Goal: Navigation & Orientation: Find specific page/section

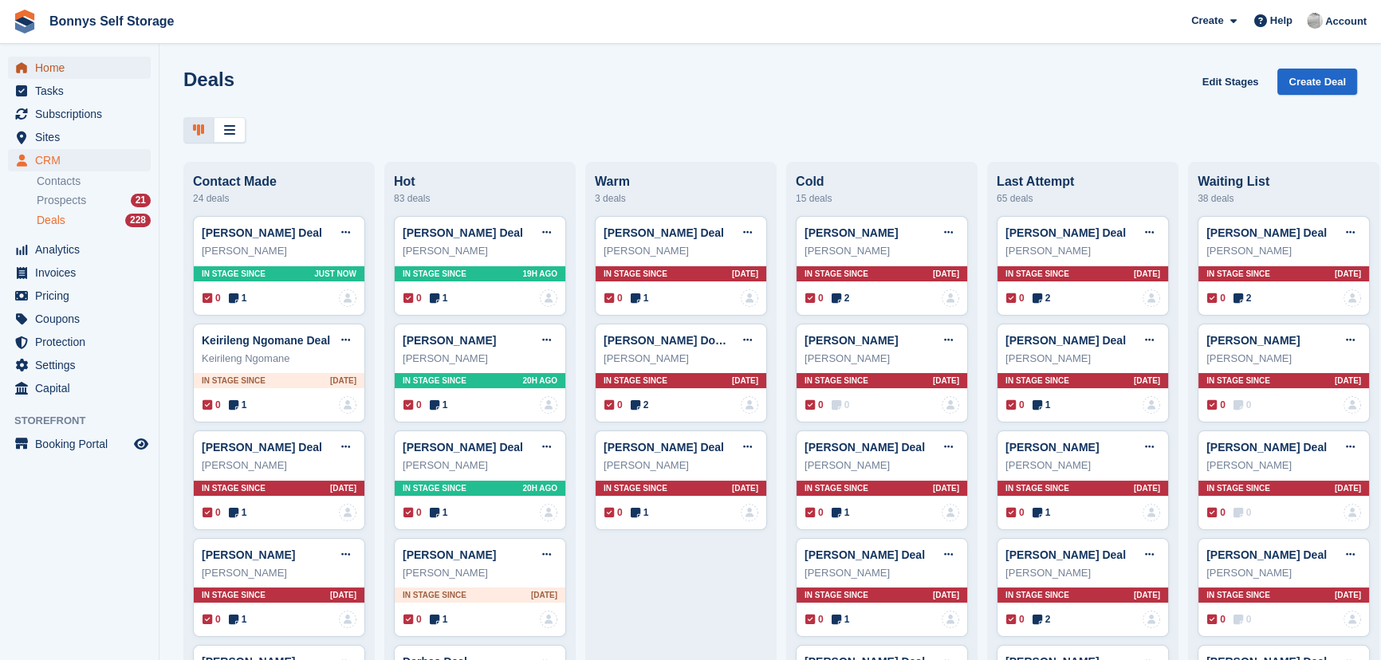
click at [35, 65] on span "Home" at bounding box center [83, 68] width 96 height 22
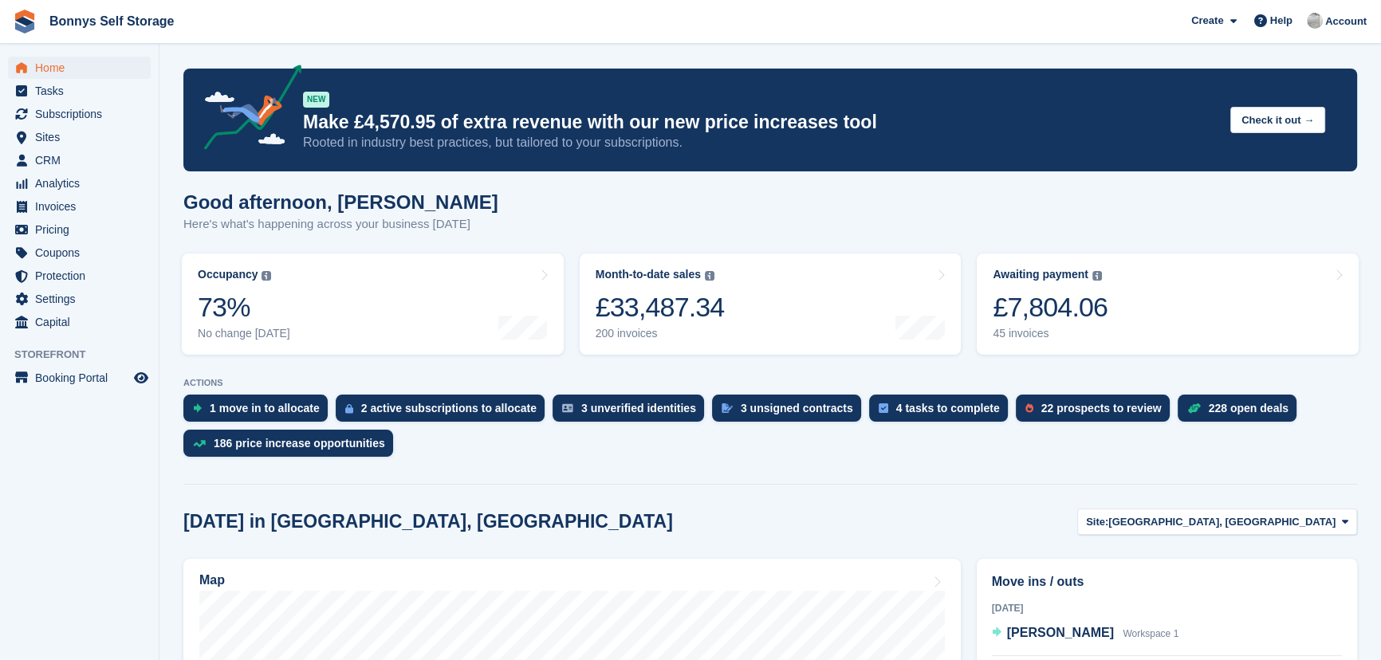
click at [426, 225] on p "Here's what's happening across your business [DATE]" at bounding box center [340, 224] width 315 height 18
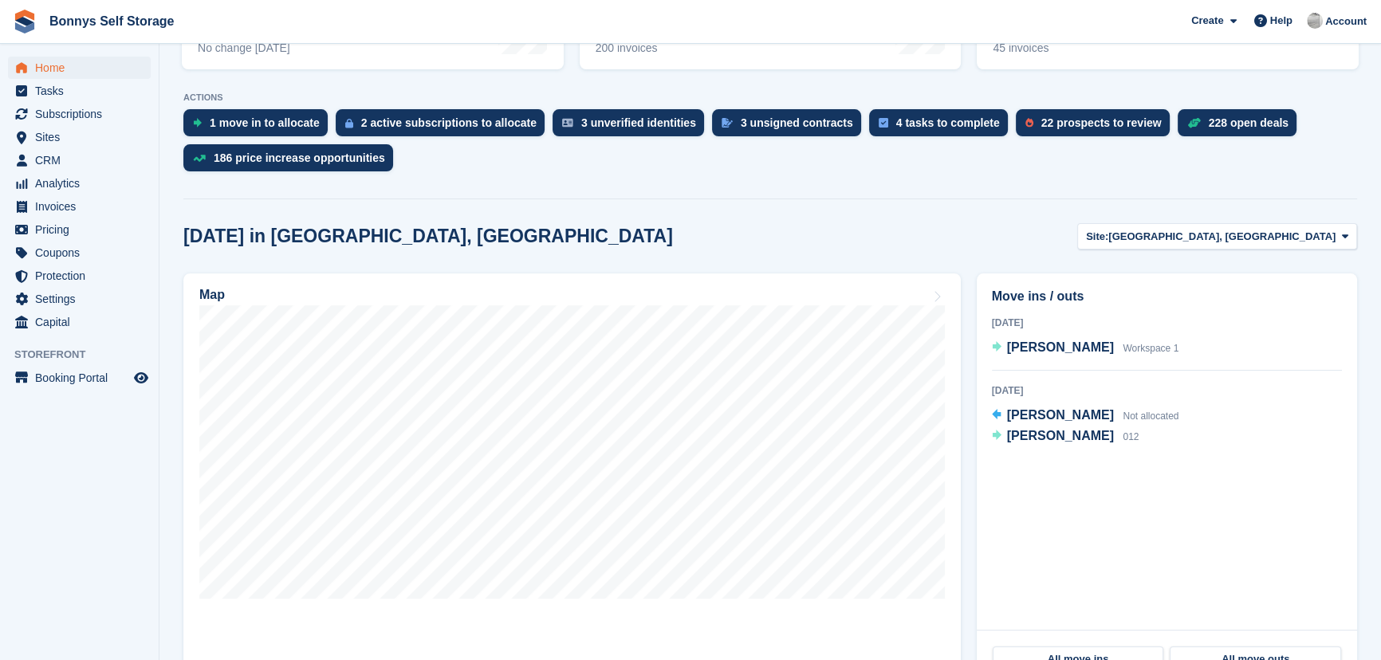
scroll to position [289, 0]
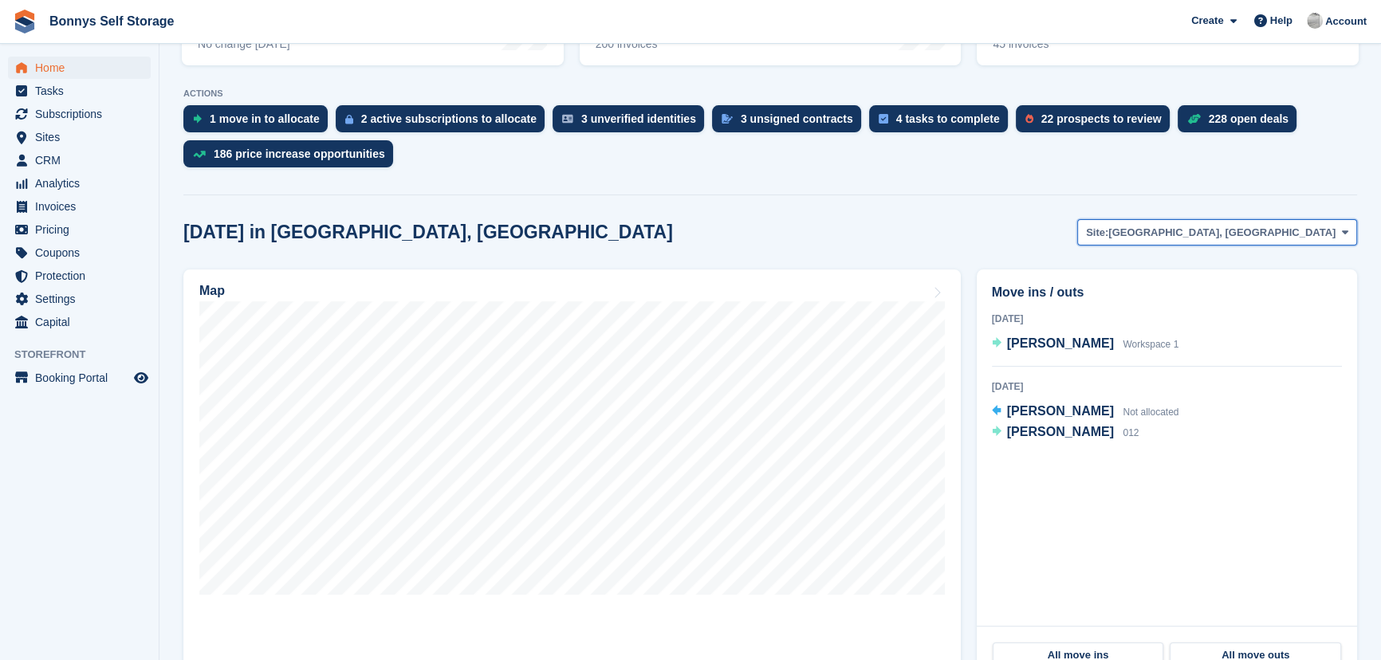
click at [1308, 233] on span "[GEOGRAPHIC_DATA], [GEOGRAPHIC_DATA]" at bounding box center [1221, 233] width 227 height 16
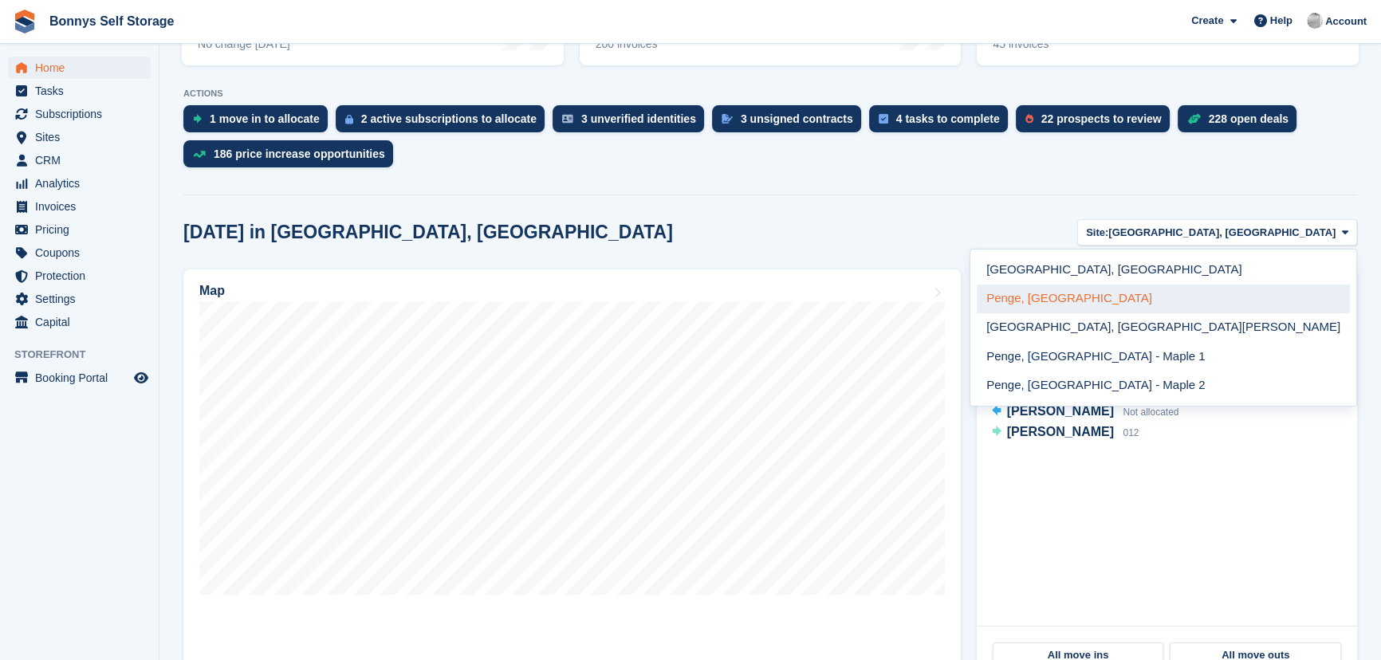
click at [1274, 296] on link "Penge, [GEOGRAPHIC_DATA]" at bounding box center [1163, 299] width 373 height 29
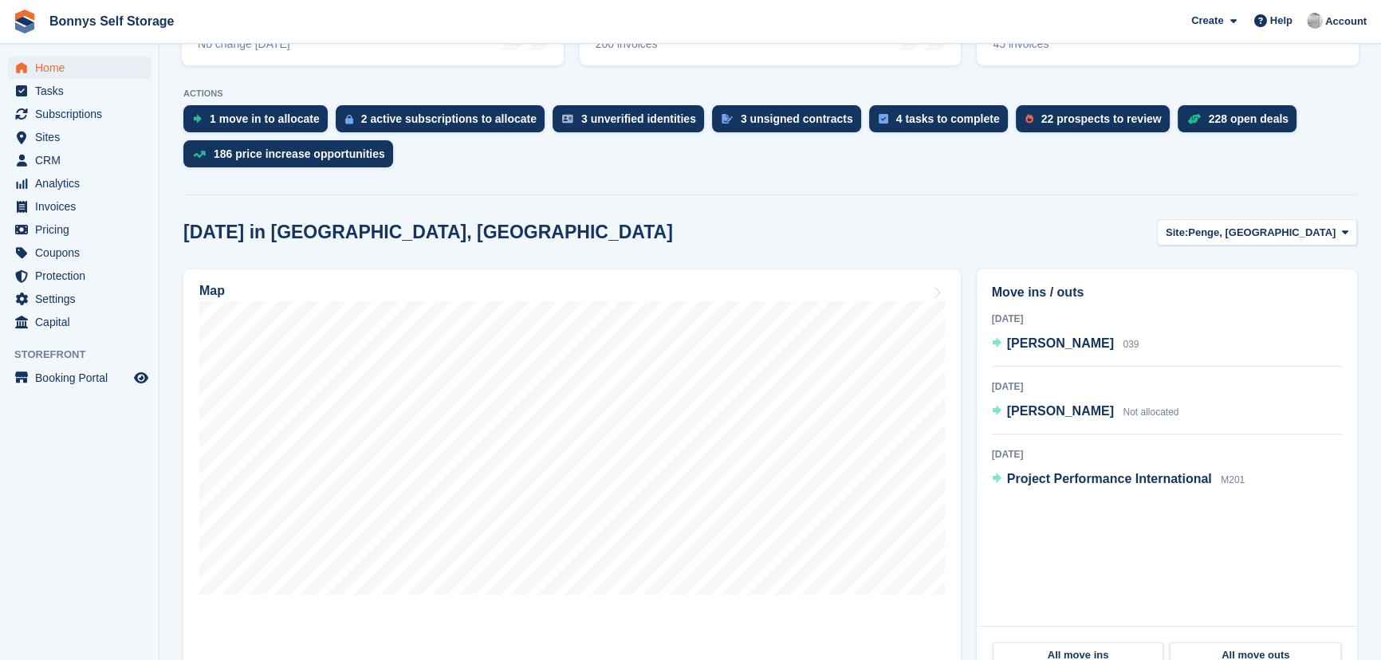
click at [470, 233] on h2 "[DATE] in [GEOGRAPHIC_DATA], [GEOGRAPHIC_DATA]" at bounding box center [428, 233] width 490 height 22
click at [470, 232] on h2 "[DATE] in [GEOGRAPHIC_DATA], [GEOGRAPHIC_DATA]" at bounding box center [428, 233] width 490 height 22
click at [478, 233] on h2 "[DATE] in [GEOGRAPHIC_DATA], [GEOGRAPHIC_DATA]" at bounding box center [428, 233] width 490 height 22
click at [277, 231] on h2 "[DATE] in [GEOGRAPHIC_DATA], [GEOGRAPHIC_DATA]" at bounding box center [428, 233] width 490 height 22
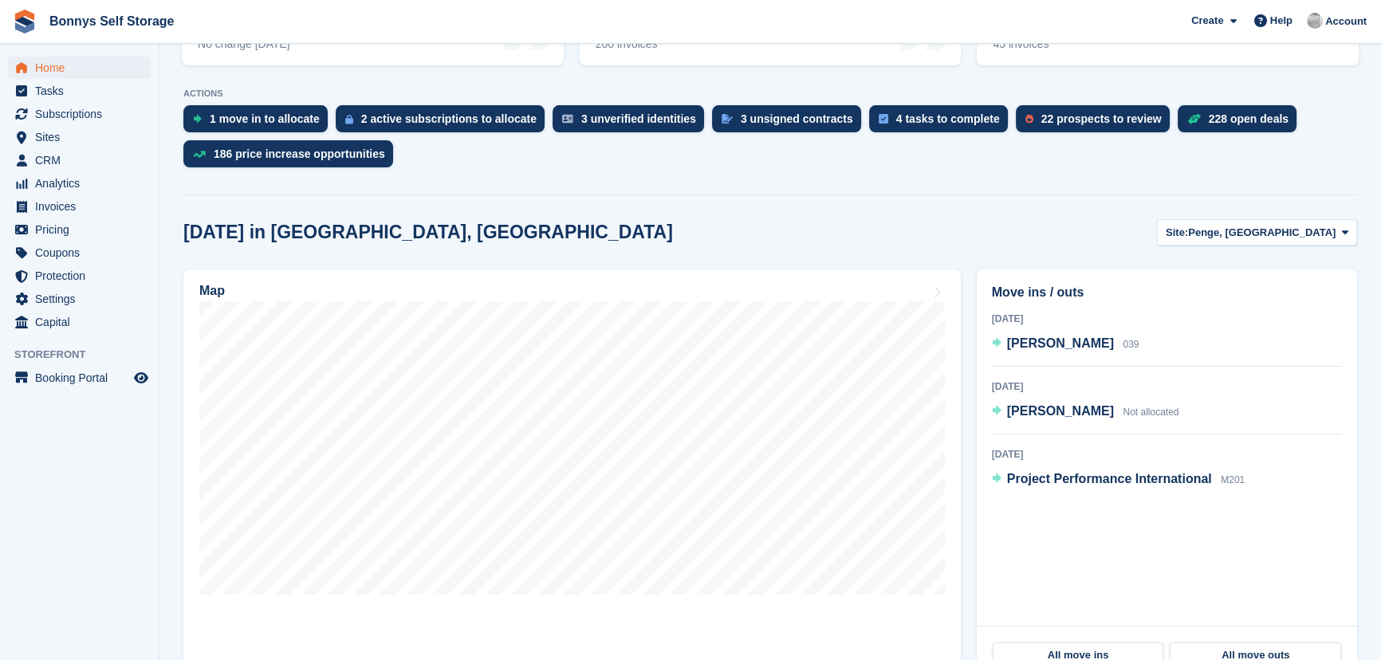
click at [411, 234] on h2 "[DATE] in [GEOGRAPHIC_DATA], [GEOGRAPHIC_DATA]" at bounding box center [428, 233] width 490 height 22
click at [214, 238] on h2 "[DATE] in [GEOGRAPHIC_DATA], [GEOGRAPHIC_DATA]" at bounding box center [428, 233] width 490 height 22
click at [481, 231] on h2 "[DATE] in [GEOGRAPHIC_DATA], [GEOGRAPHIC_DATA]" at bounding box center [428, 233] width 490 height 22
click at [529, 240] on div "[DATE] in [GEOGRAPHIC_DATA], [GEOGRAPHIC_DATA] Site: Penge, [GEOGRAPHIC_DATA] […" at bounding box center [770, 232] width 1174 height 26
click at [453, 239] on h2 "[DATE] in [GEOGRAPHIC_DATA], [GEOGRAPHIC_DATA]" at bounding box center [428, 233] width 490 height 22
